Goal: Transaction & Acquisition: Subscribe to service/newsletter

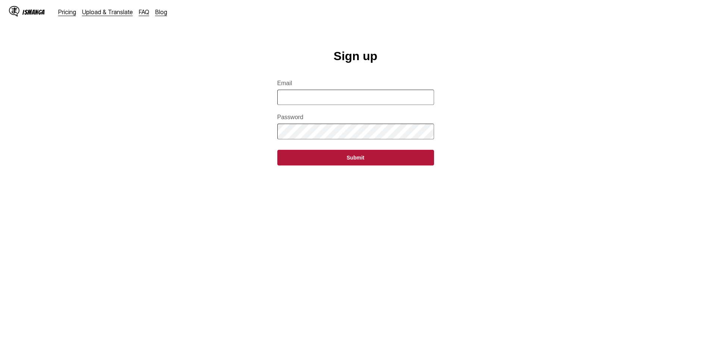
click at [325, 99] on input "Email" at bounding box center [355, 97] width 157 height 15
type input "**********"
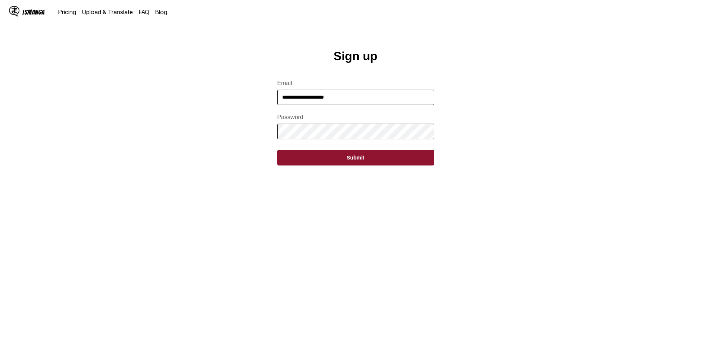
click at [364, 165] on button "Submit" at bounding box center [355, 158] width 157 height 16
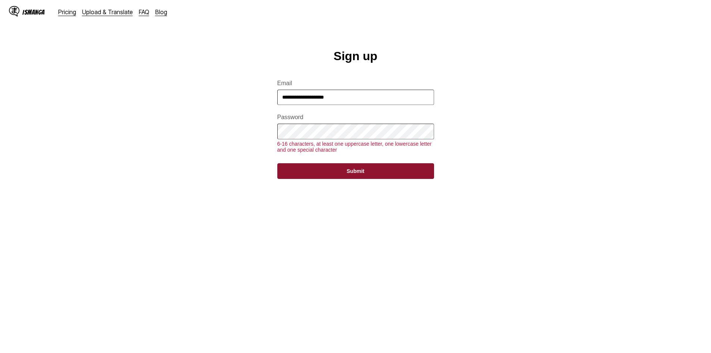
click at [347, 179] on button "Submit" at bounding box center [355, 171] width 157 height 16
click at [325, 179] on button "Submit" at bounding box center [355, 171] width 157 height 16
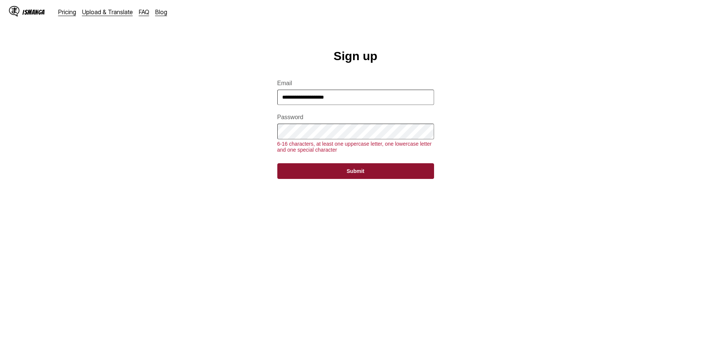
click at [325, 179] on button "Submit" at bounding box center [355, 171] width 157 height 16
click at [259, 147] on main "**********" at bounding box center [355, 208] width 711 height 318
click at [354, 174] on button "Submit" at bounding box center [355, 171] width 157 height 16
click at [358, 176] on button "Submit" at bounding box center [355, 171] width 157 height 16
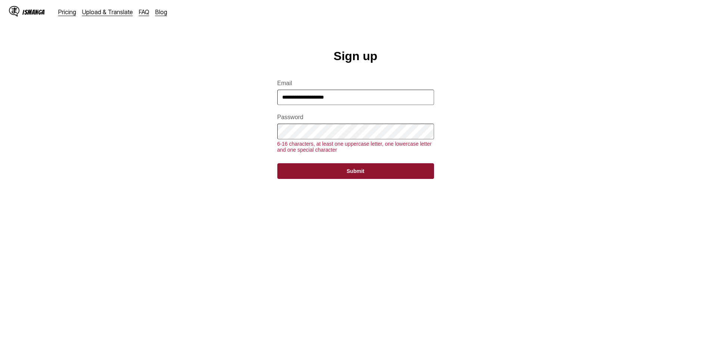
click at [358, 176] on button "Submit" at bounding box center [355, 171] width 157 height 16
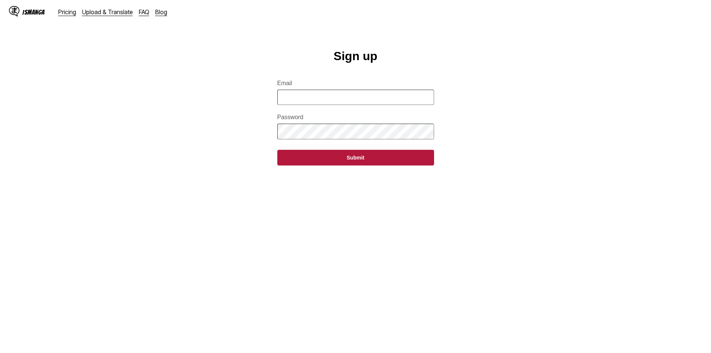
drag, startPoint x: 326, startPoint y: 99, endPoint x: 323, endPoint y: 105, distance: 6.5
click at [326, 99] on input "Email" at bounding box center [355, 97] width 157 height 15
type input "**********"
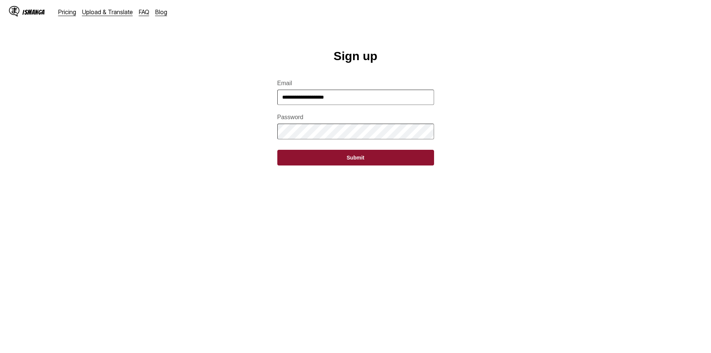
click at [361, 163] on button "Submit" at bounding box center [355, 158] width 157 height 16
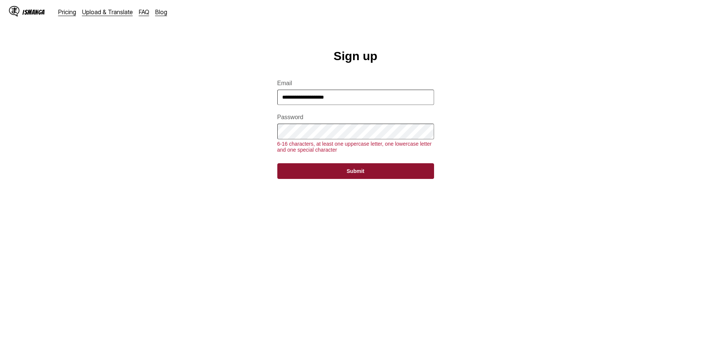
click at [373, 179] on button "Submit" at bounding box center [355, 171] width 157 height 16
click at [338, 176] on button "Submit" at bounding box center [355, 171] width 157 height 16
click at [241, 153] on main "**********" at bounding box center [355, 208] width 711 height 318
click at [388, 176] on button "Submit" at bounding box center [355, 171] width 157 height 16
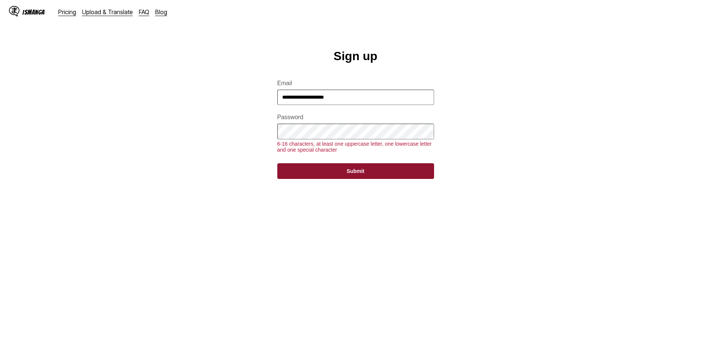
click at [389, 176] on button "Submit" at bounding box center [355, 171] width 157 height 16
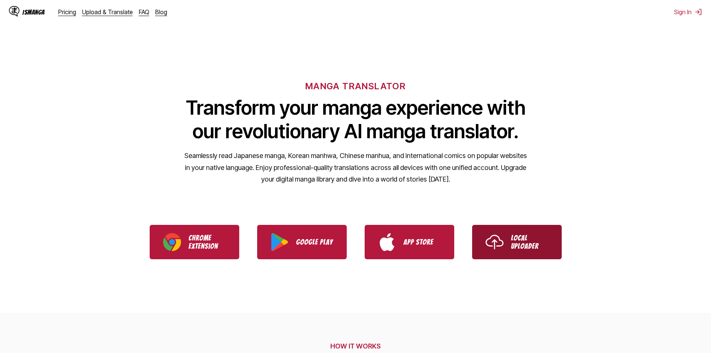
click at [538, 249] on p "Local Uploader" at bounding box center [529, 242] width 37 height 16
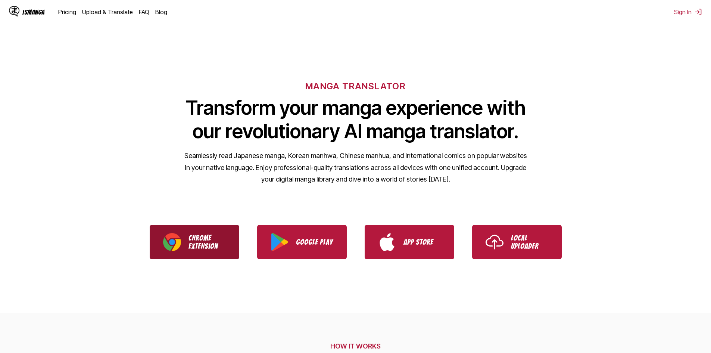
click at [198, 241] on p "Chrome Extension" at bounding box center [207, 242] width 37 height 16
